Goal: Check status

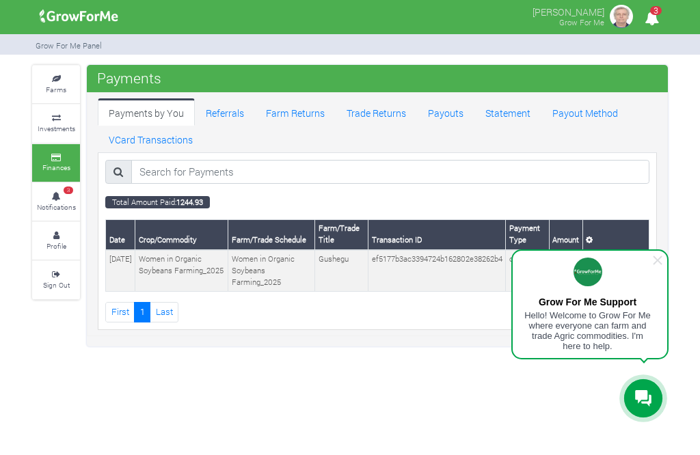
click at [39, 115] on icon at bounding box center [56, 118] width 41 height 7
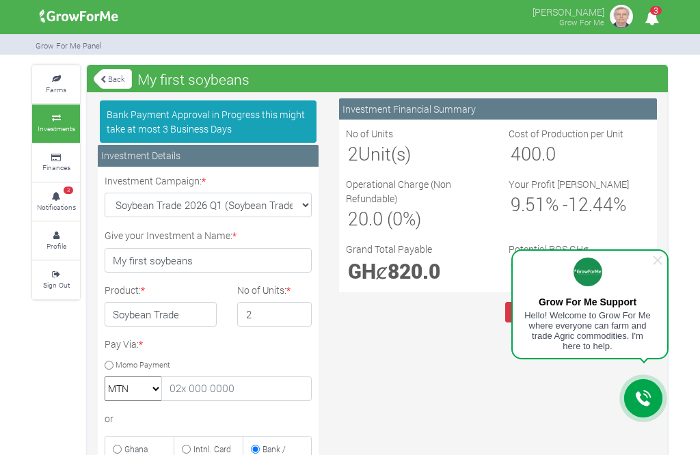
click at [620, 18] on img at bounding box center [620, 16] width 27 height 27
